Goal: Find contact information: Find contact information

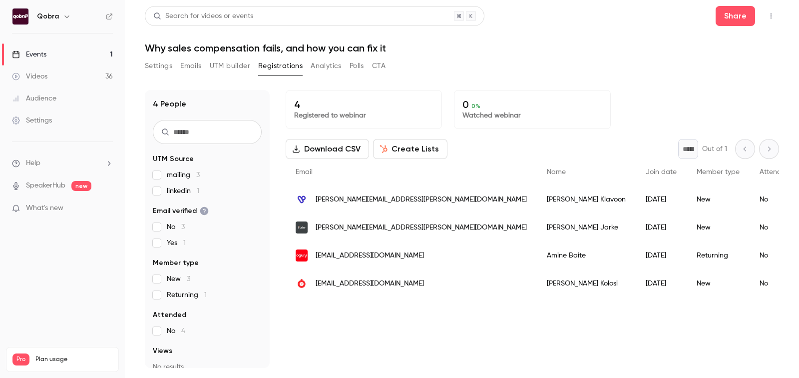
click at [70, 69] on link "Videos 36" at bounding box center [62, 76] width 125 height 22
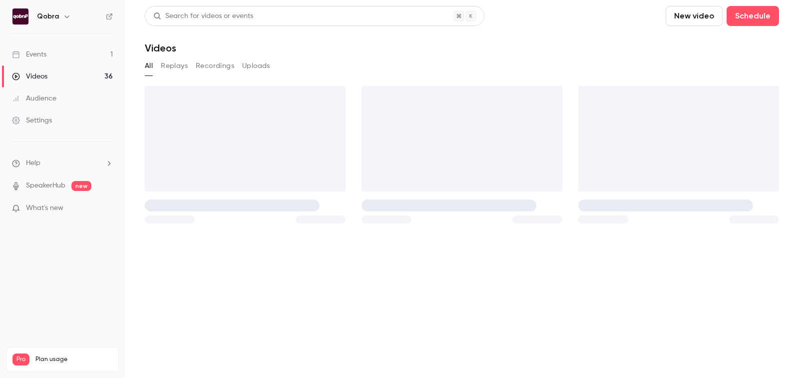
click at [67, 52] on link "Events 1" at bounding box center [62, 54] width 125 height 22
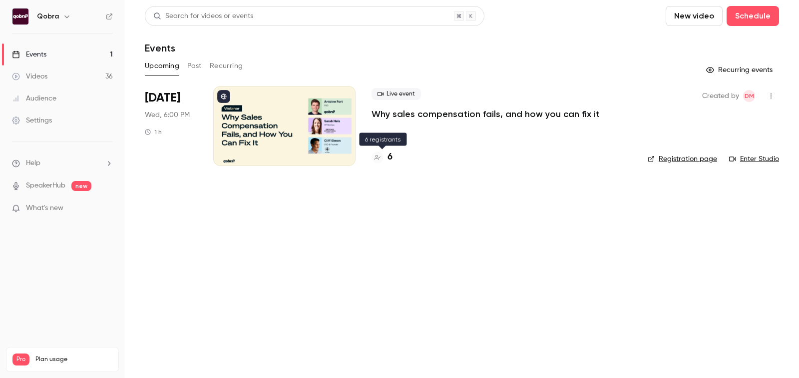
click at [386, 156] on div "6" at bounding box center [382, 156] width 21 height 13
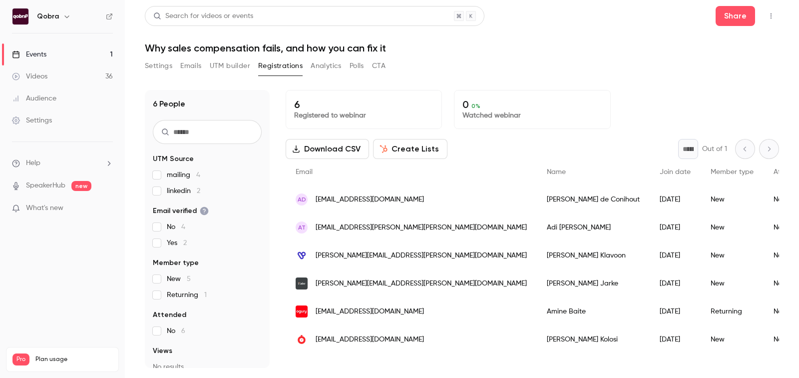
click at [408, 207] on div "Ad [EMAIL_ADDRESS][DOMAIN_NAME]" at bounding box center [411, 199] width 251 height 28
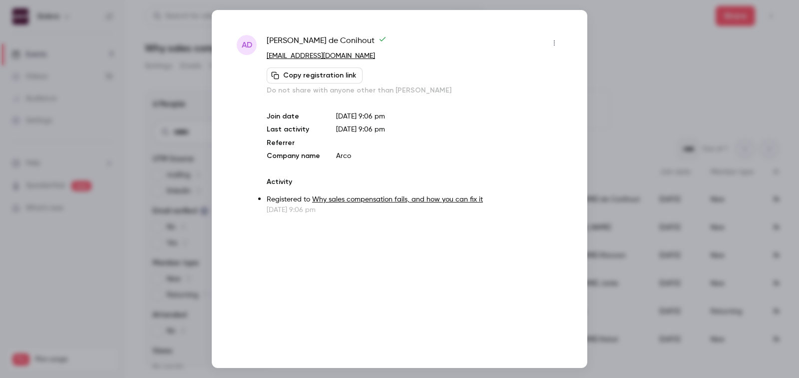
click at [370, 58] on p "[EMAIL_ADDRESS][DOMAIN_NAME]" at bounding box center [415, 56] width 296 height 10
copy span "[PERSON_NAME]"
drag, startPoint x: 266, startPoint y: 40, endPoint x: 358, endPoint y: 40, distance: 91.9
click at [358, 40] on div "Ad [PERSON_NAME] [EMAIL_ADDRESS][DOMAIN_NAME] Copy registration link Do not sha…" at bounding box center [400, 125] width 326 height 180
